Goal: Navigation & Orientation: Understand site structure

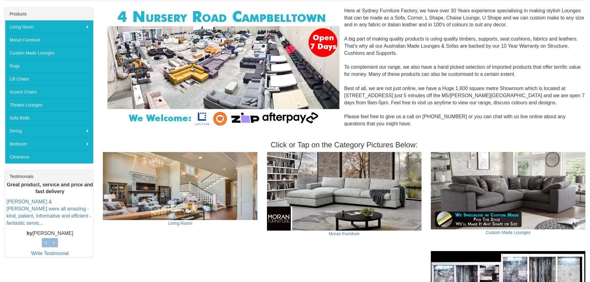
scroll to position [62, 0]
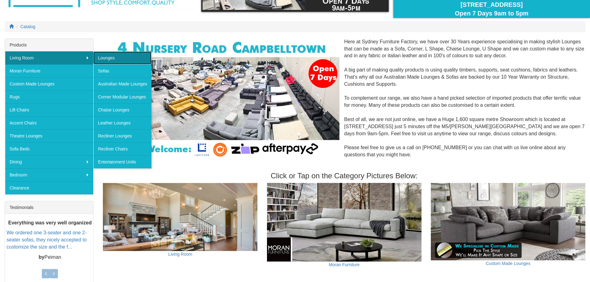
click at [106, 57] on link "Lounges" at bounding box center [122, 57] width 58 height 13
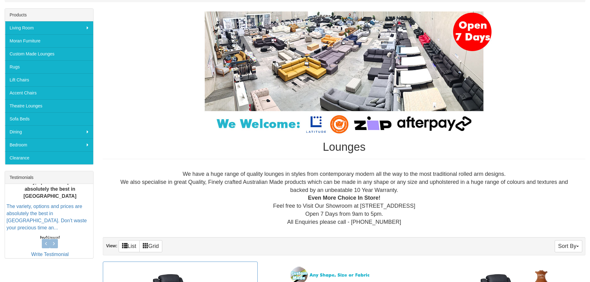
scroll to position [93, 0]
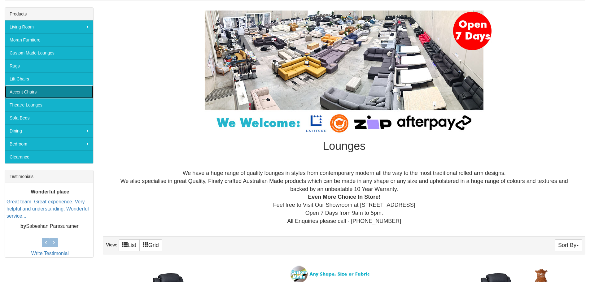
click at [28, 92] on link "Accent Chairs" at bounding box center [49, 91] width 88 height 13
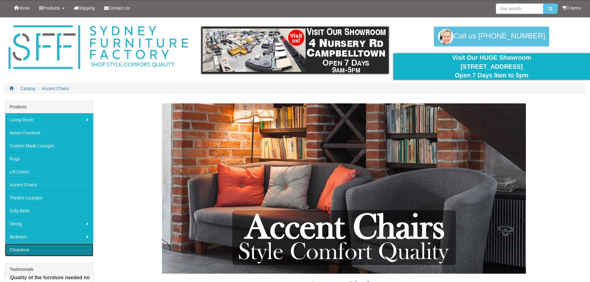
click at [40, 253] on link "Clearance" at bounding box center [49, 249] width 88 height 13
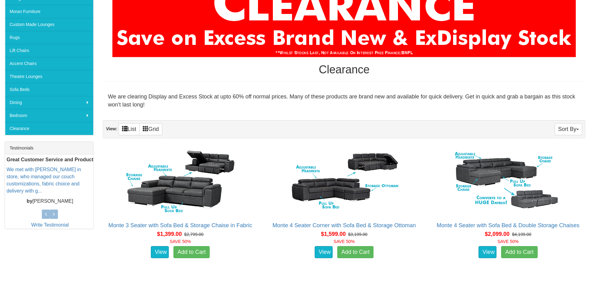
scroll to position [62, 0]
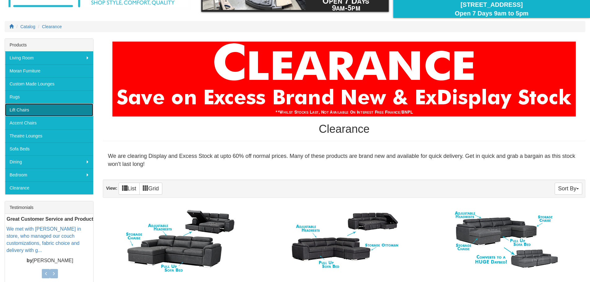
click at [21, 109] on link "Lift Chairs" at bounding box center [49, 109] width 88 height 13
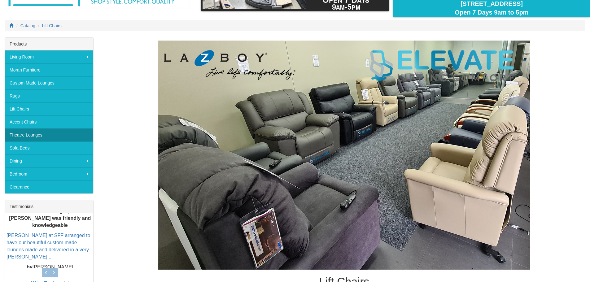
scroll to position [62, 0]
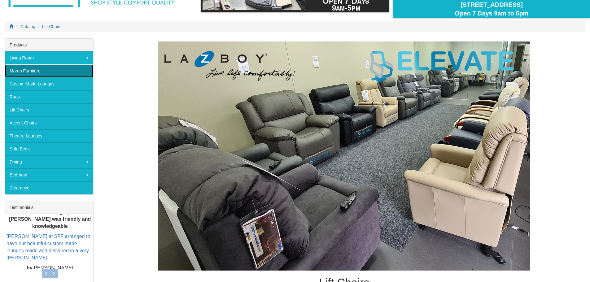
click at [62, 69] on link "Moran Furniture" at bounding box center [49, 70] width 88 height 13
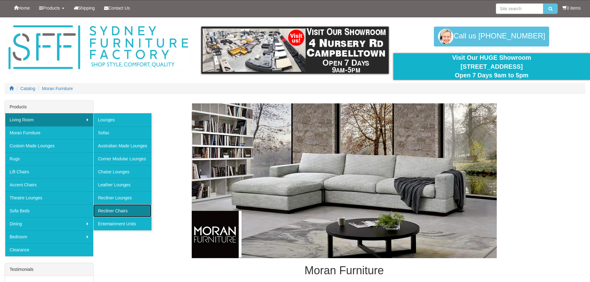
click at [123, 209] on link "Recliner Chairs" at bounding box center [122, 210] width 58 height 13
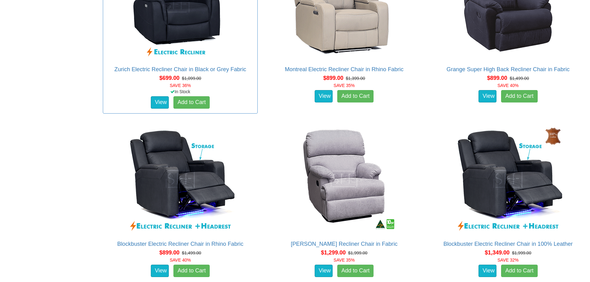
scroll to position [456, 0]
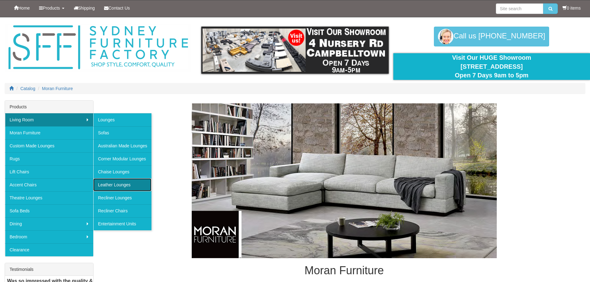
click at [110, 185] on link "Leather Lounges" at bounding box center [122, 184] width 58 height 13
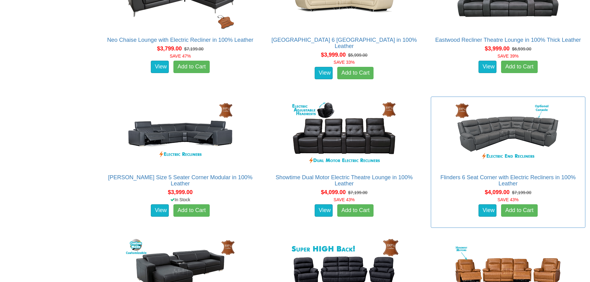
scroll to position [576, 0]
